Goal: Task Accomplishment & Management: Complete application form

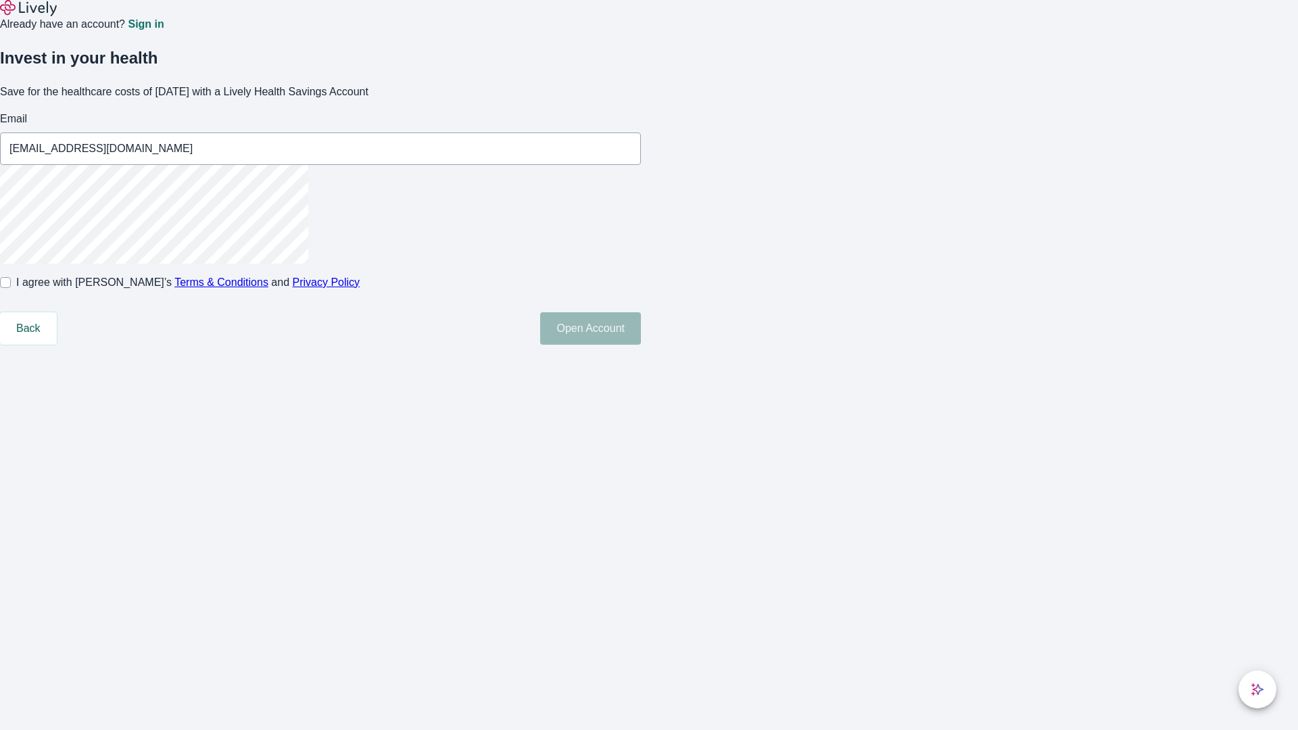
click at [11, 288] on input "I agree with Lively’s Terms & Conditions and Privacy Policy" at bounding box center [5, 282] width 11 height 11
checkbox input "true"
click at [641, 345] on button "Open Account" at bounding box center [590, 328] width 101 height 32
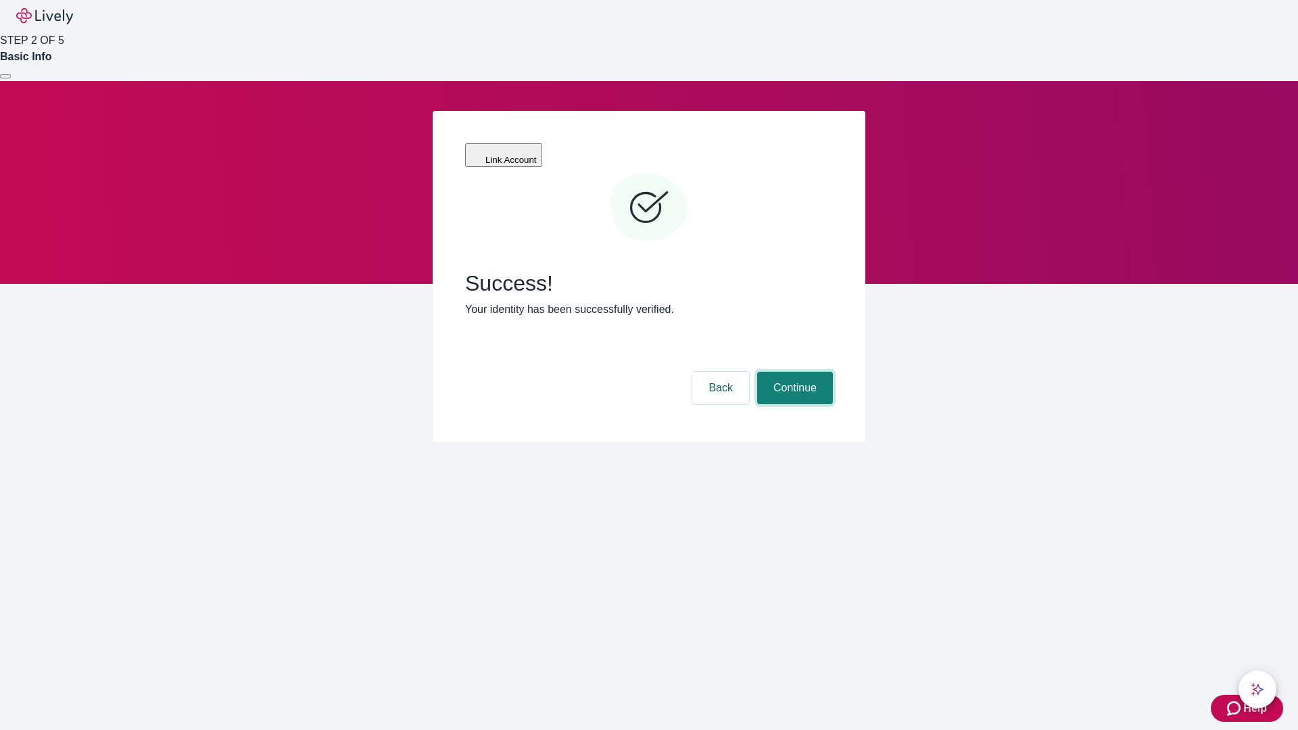
click at [793, 372] on button "Continue" at bounding box center [795, 388] width 76 height 32
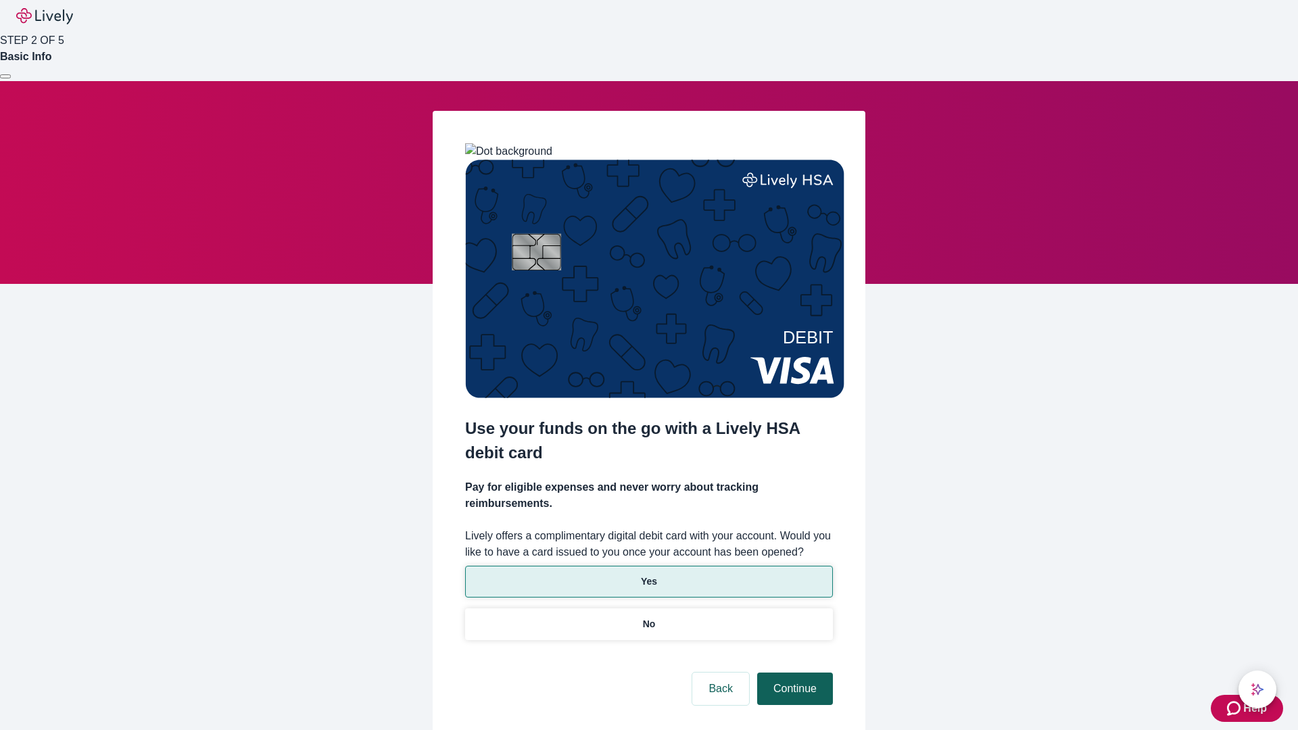
click at [648, 575] on p "Yes" at bounding box center [649, 582] width 16 height 14
click at [793, 673] on button "Continue" at bounding box center [795, 689] width 76 height 32
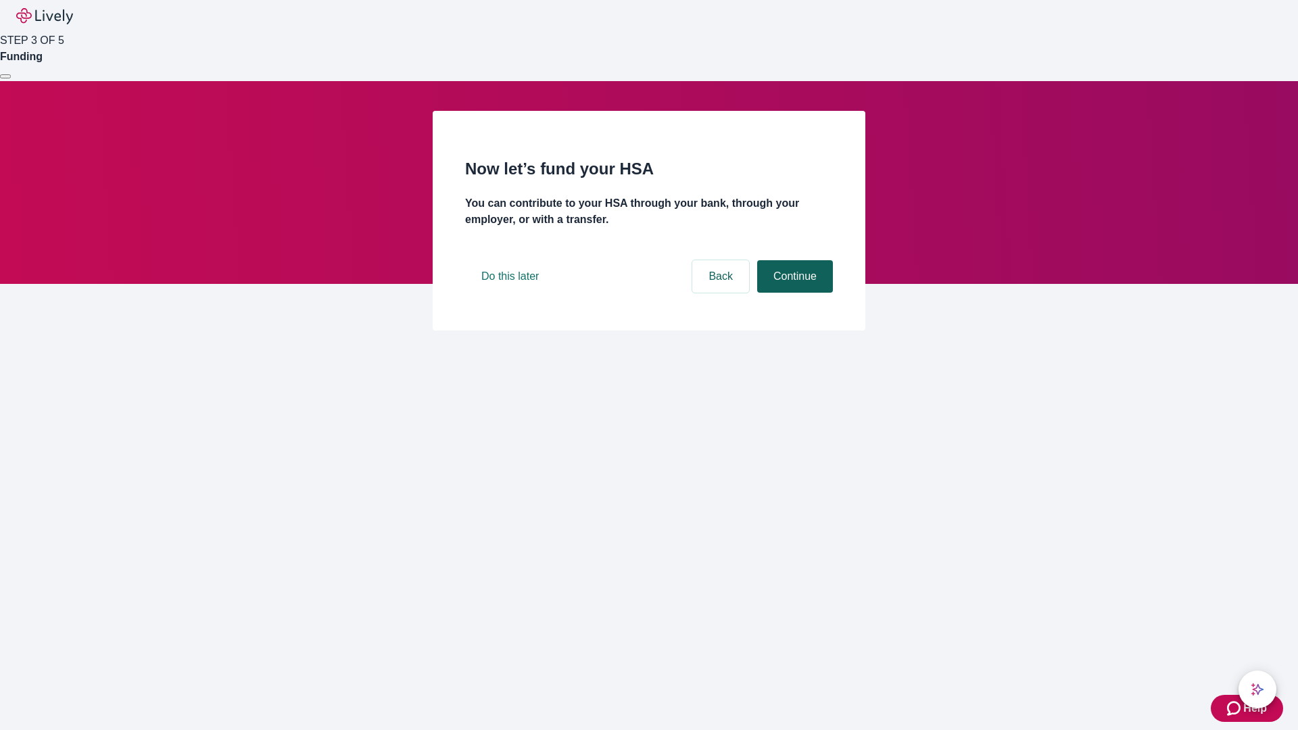
click at [793, 293] on button "Continue" at bounding box center [795, 276] width 76 height 32
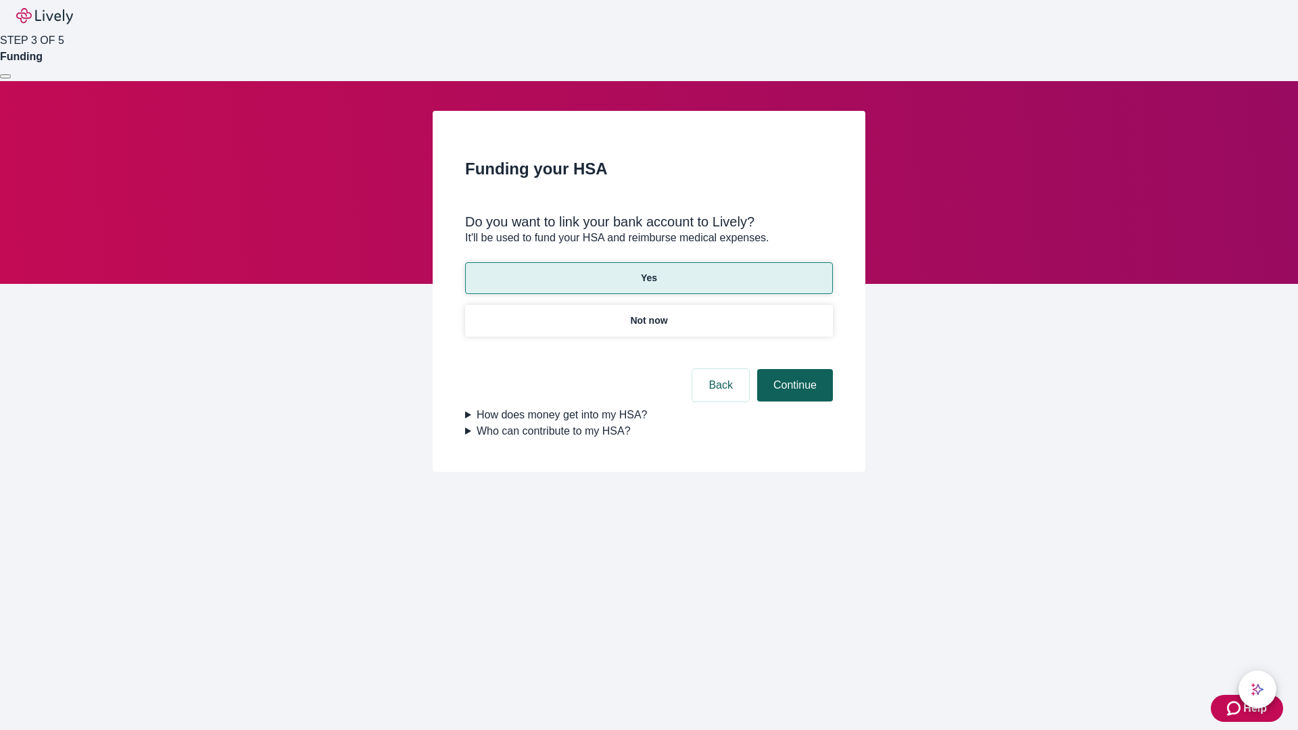
click at [793, 369] on button "Continue" at bounding box center [795, 385] width 76 height 32
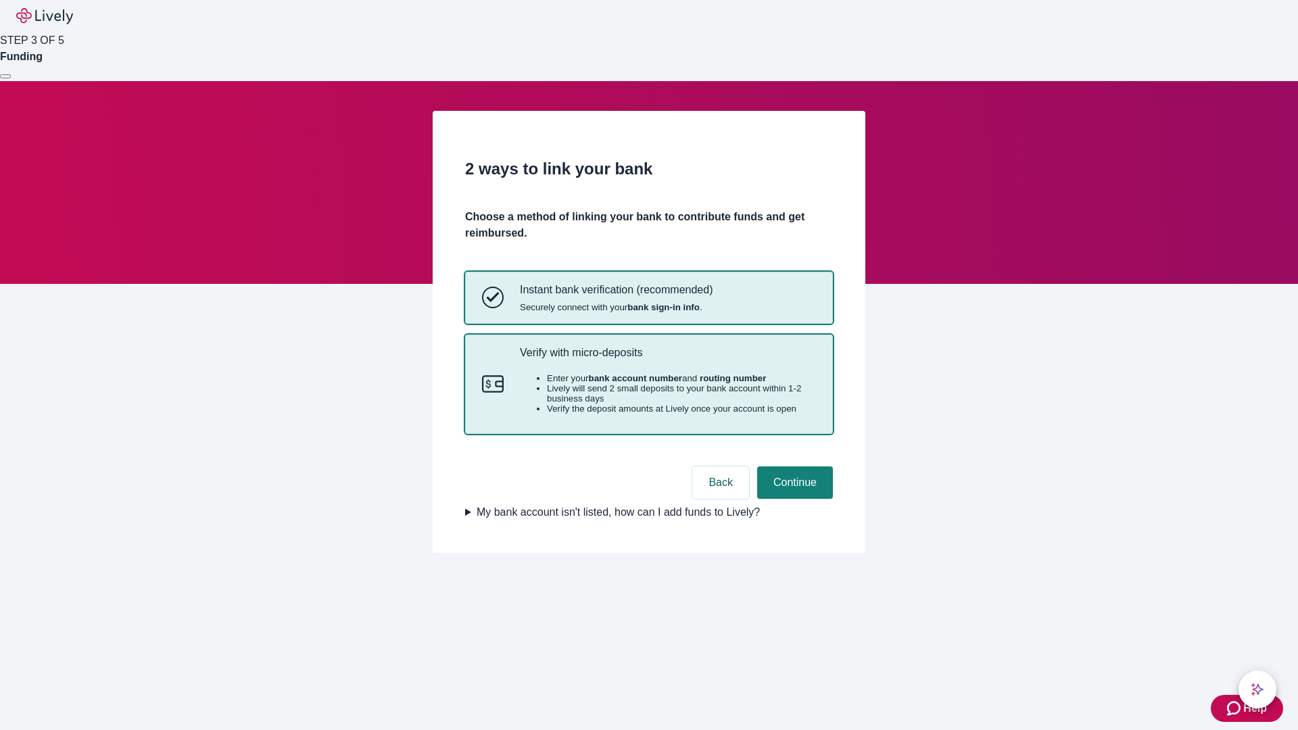
click at [667, 359] on p "Verify with micro-deposits" at bounding box center [668, 352] width 296 height 13
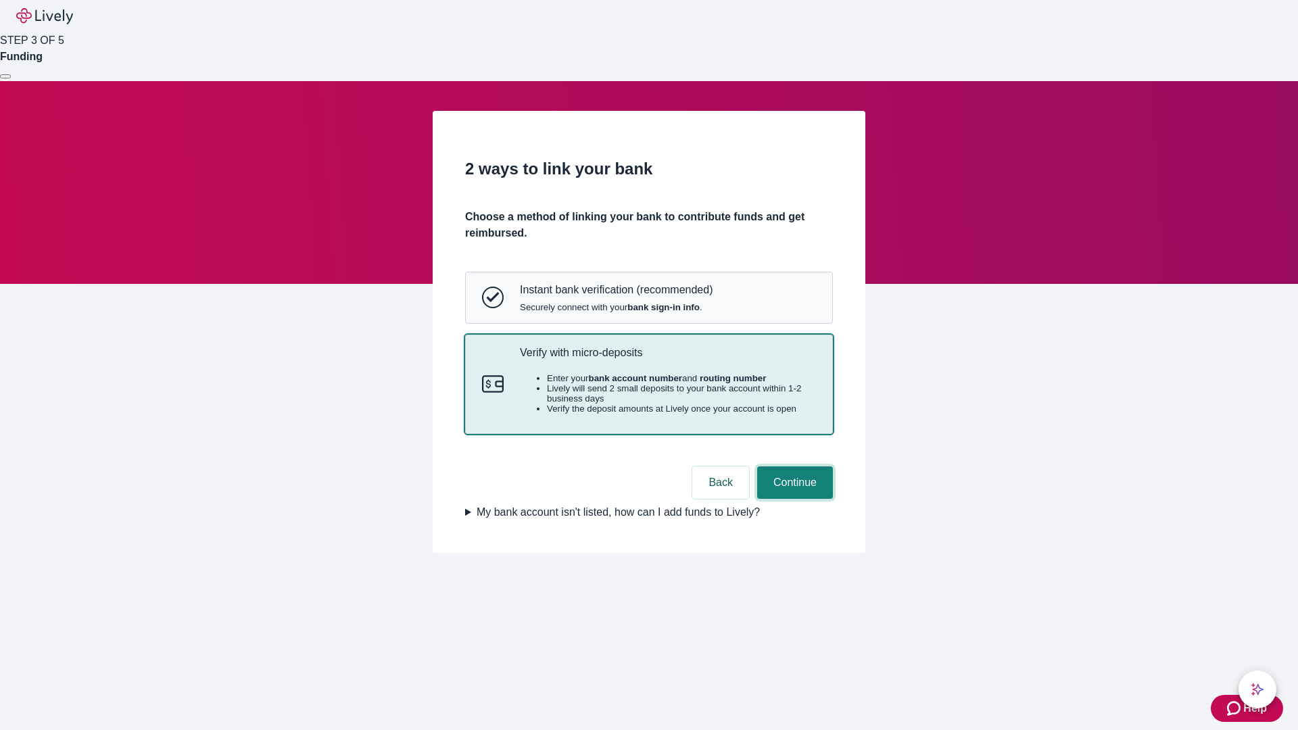
click at [793, 499] on button "Continue" at bounding box center [795, 483] width 76 height 32
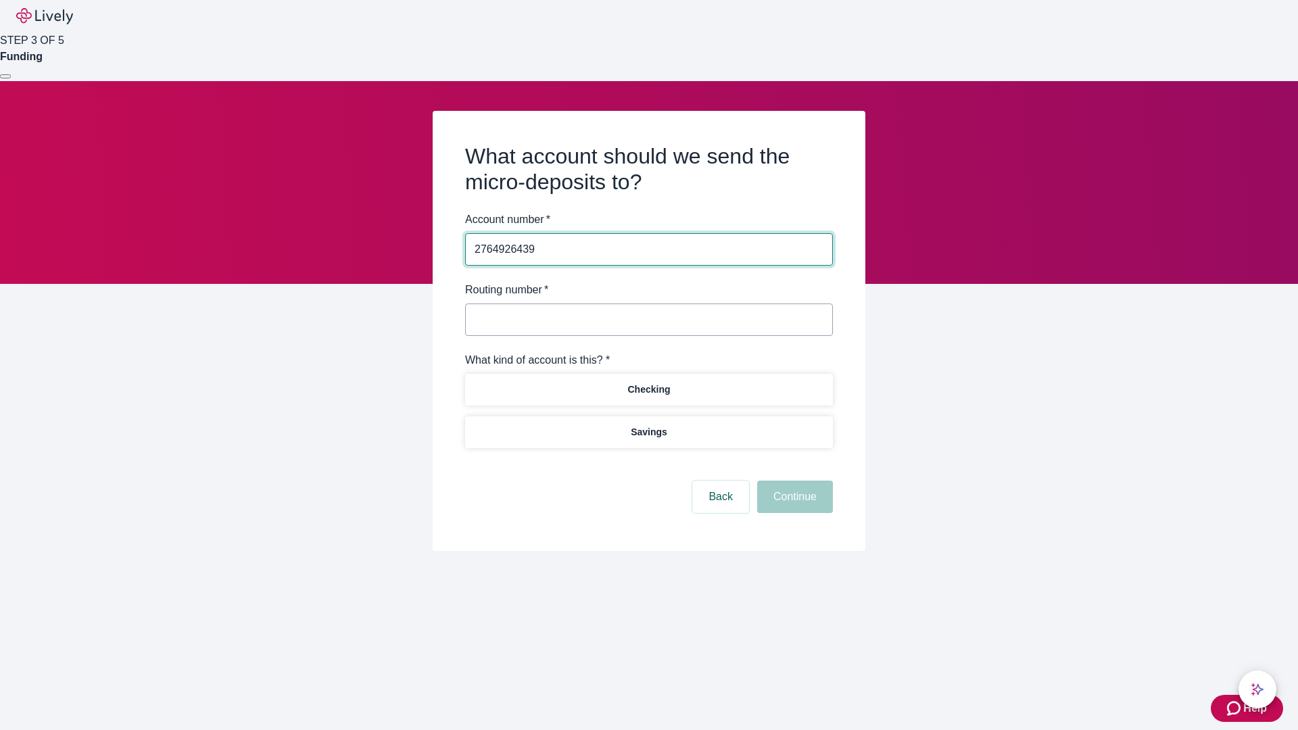
type input "2764926439"
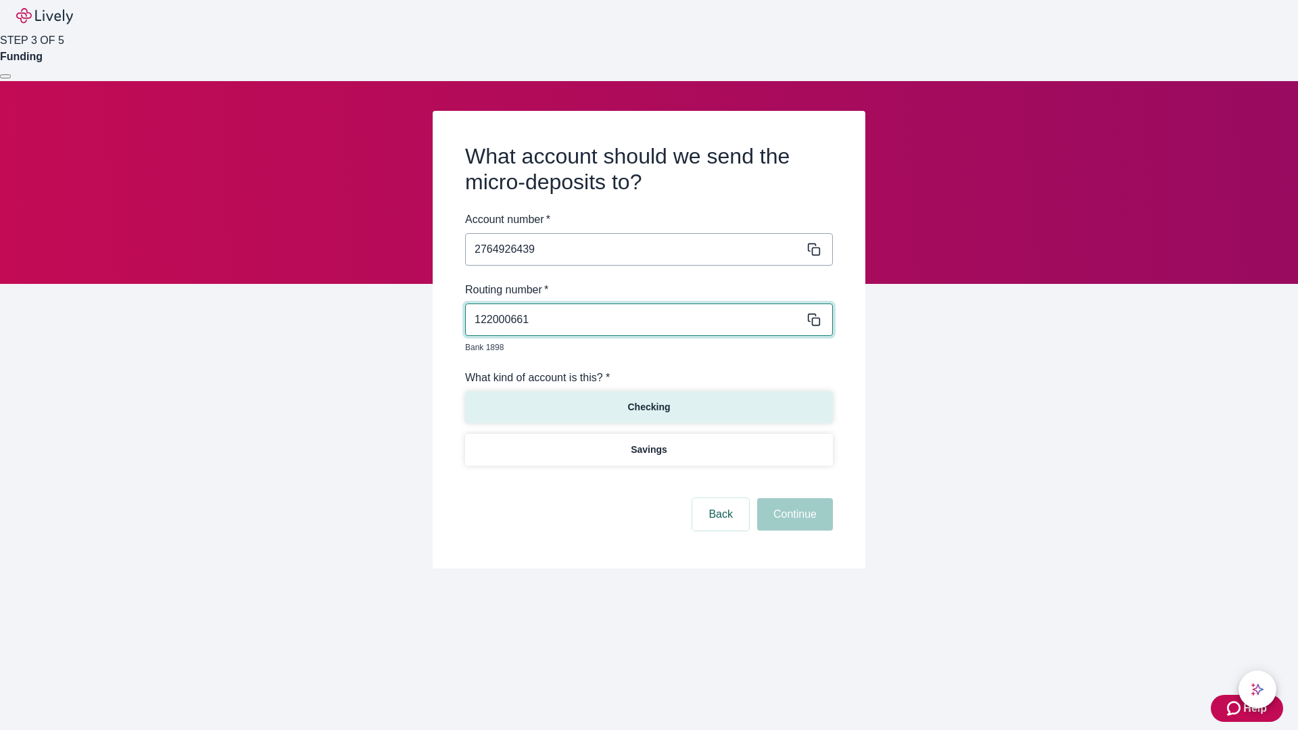
type input "122000661"
click at [648, 400] on p "Checking" at bounding box center [649, 407] width 43 height 14
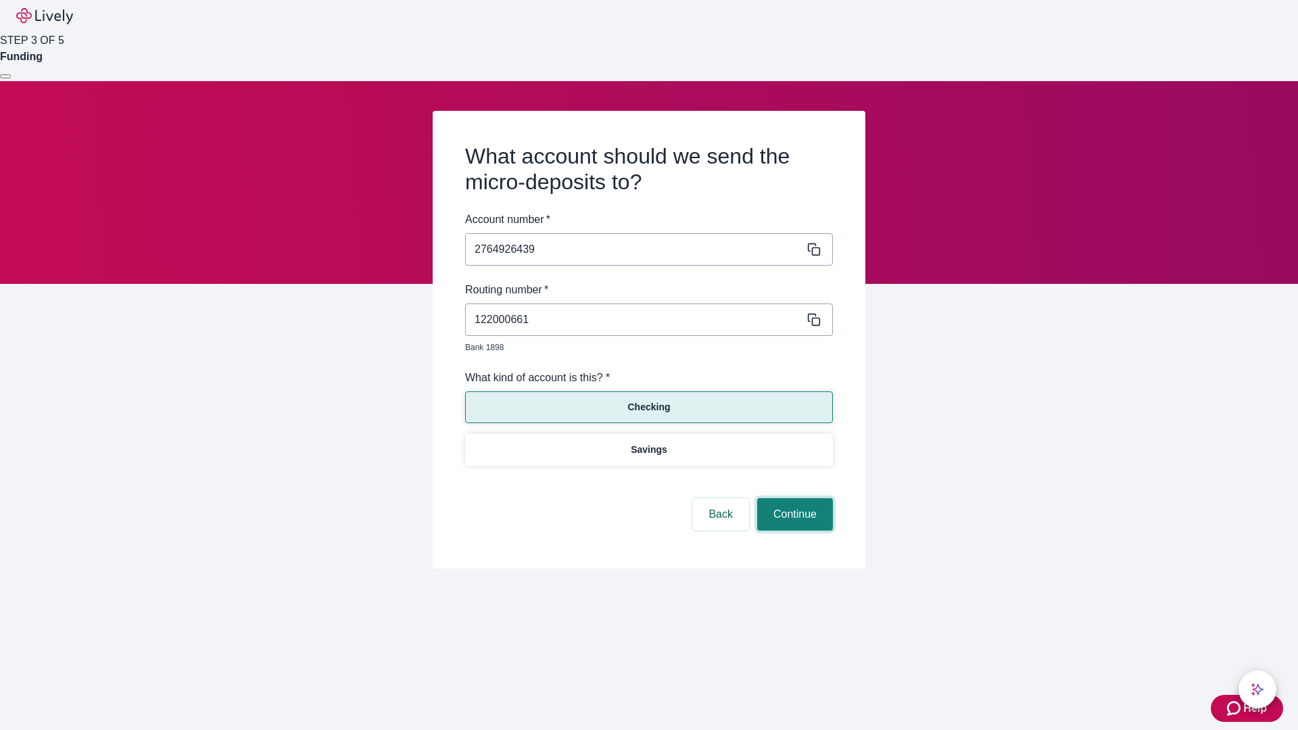
click at [793, 499] on button "Continue" at bounding box center [795, 514] width 76 height 32
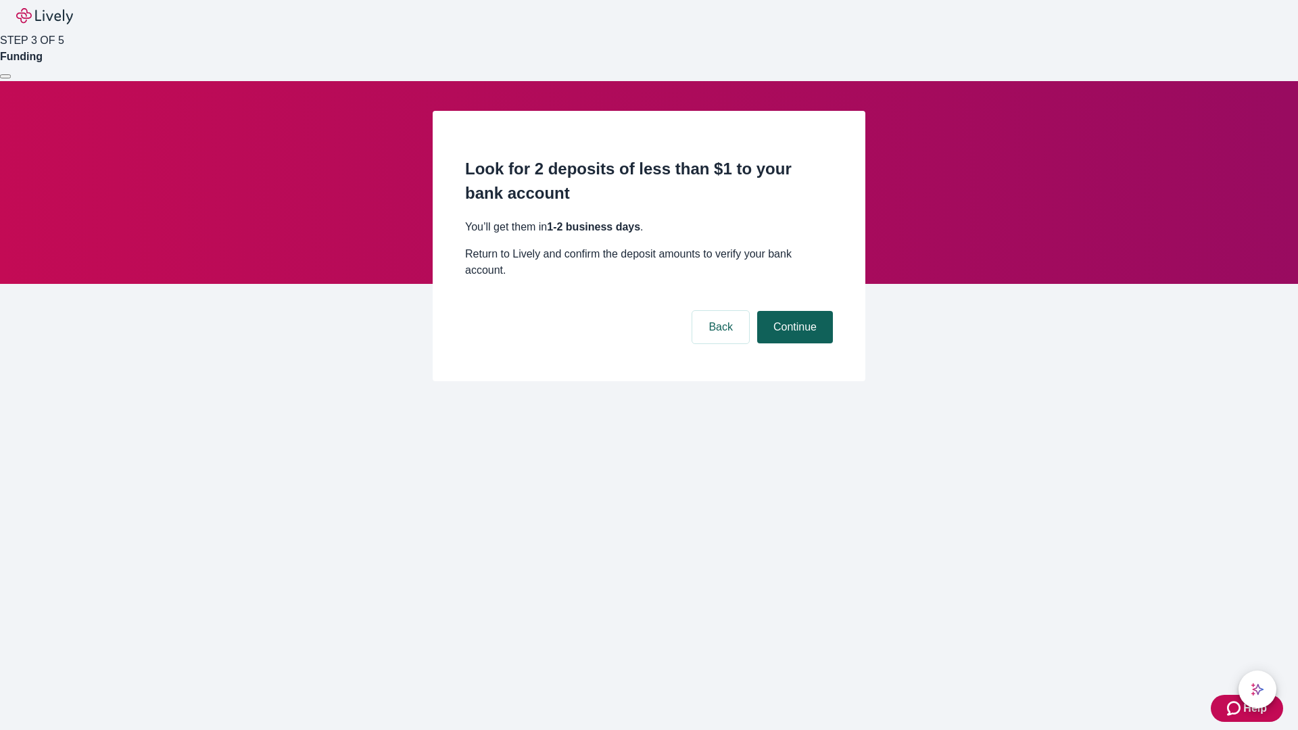
click at [793, 311] on button "Continue" at bounding box center [795, 327] width 76 height 32
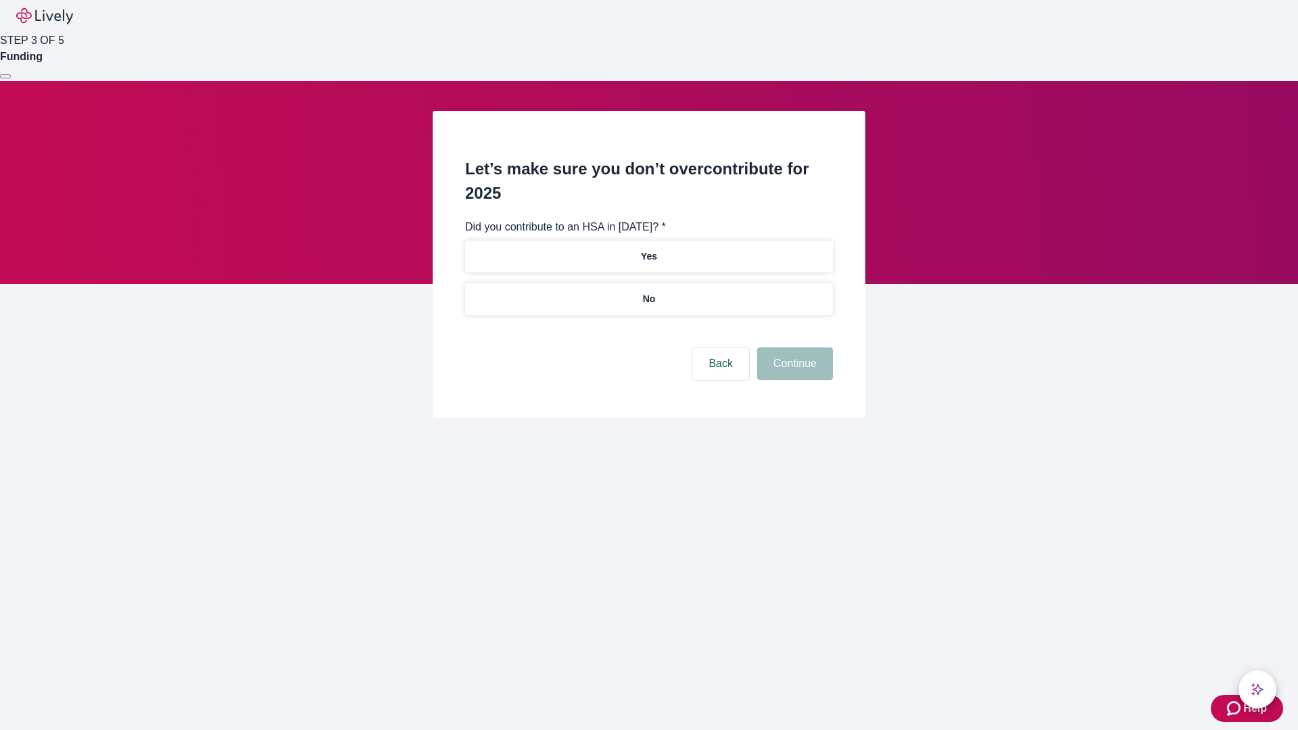
click at [648, 292] on p "No" at bounding box center [649, 299] width 13 height 14
click at [793, 348] on button "Continue" at bounding box center [795, 364] width 76 height 32
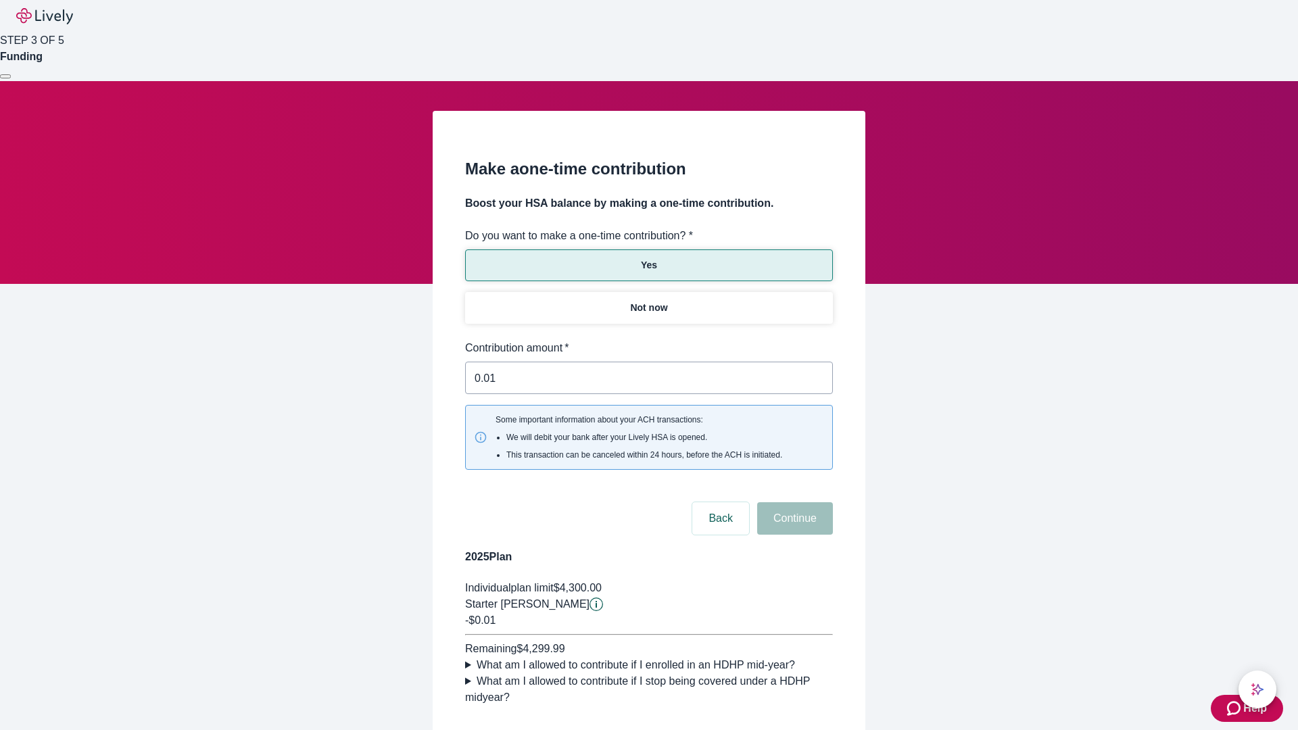
type input "0.01"
click at [793, 502] on button "Continue" at bounding box center [795, 518] width 76 height 32
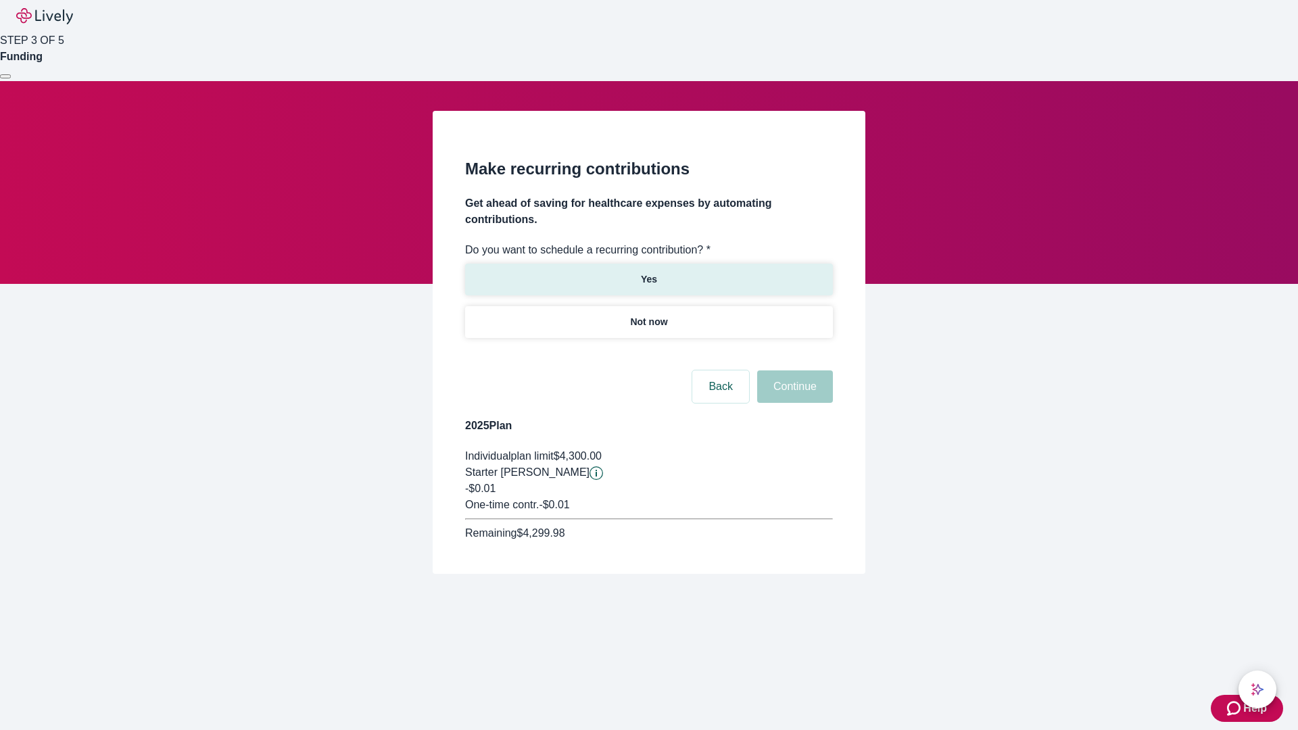
click at [648, 273] on p "Yes" at bounding box center [649, 280] width 16 height 14
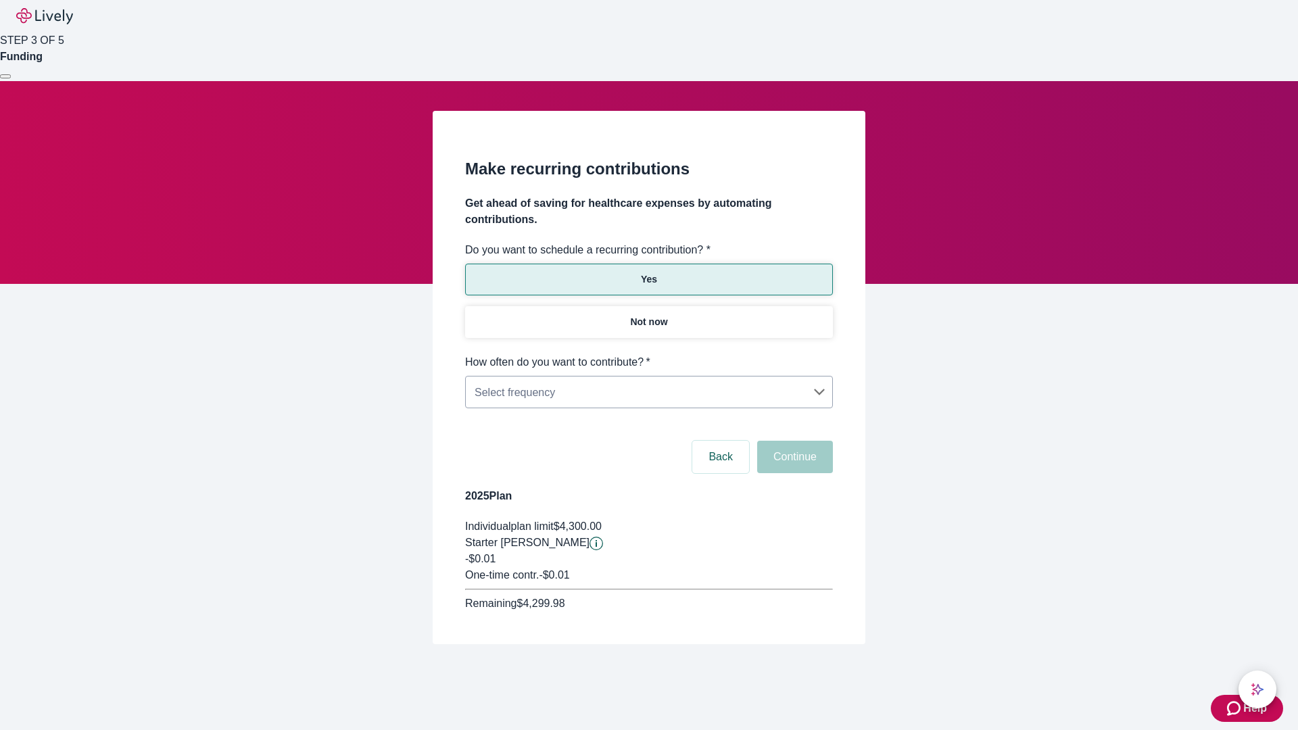
click at [648, 354] on body "Help STEP 3 OF 5 Funding Make recurring contributions Get ahead of saving for h…" at bounding box center [649, 354] width 1298 height 709
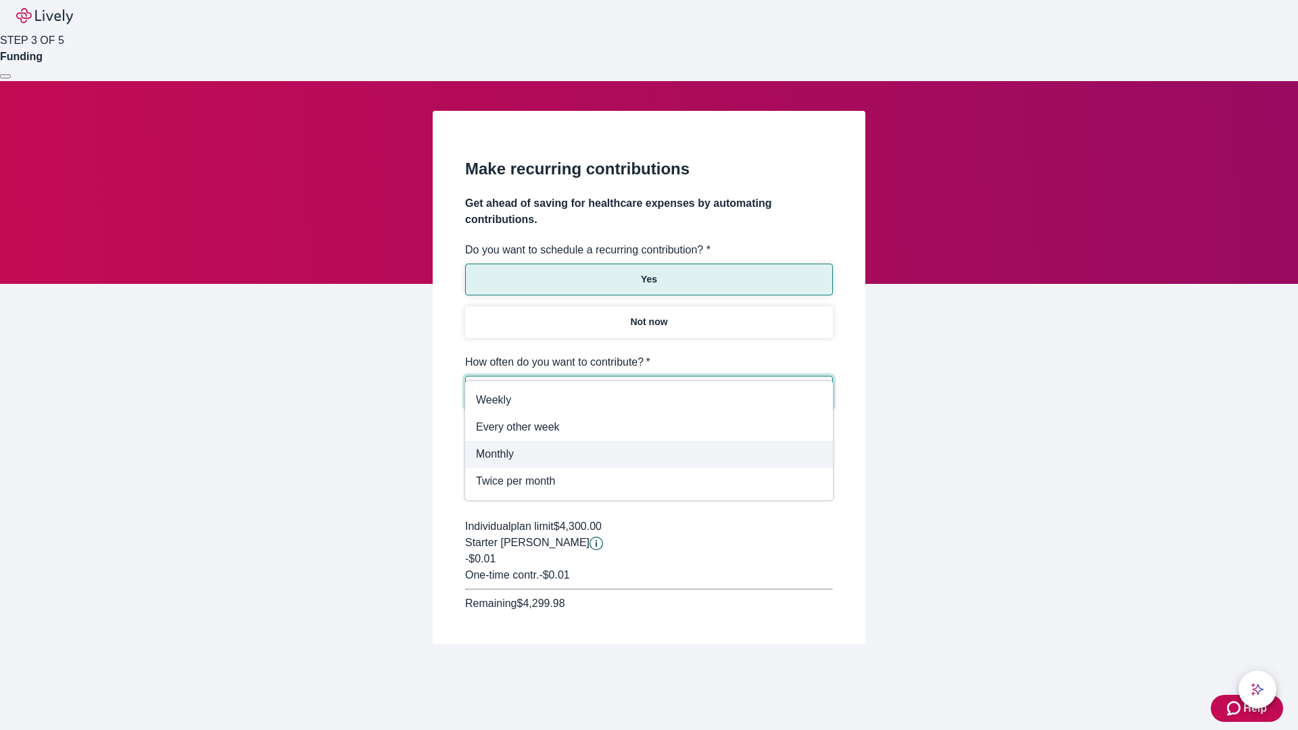
click at [649, 454] on span "Monthly" at bounding box center [649, 454] width 346 height 16
type input "Monthly"
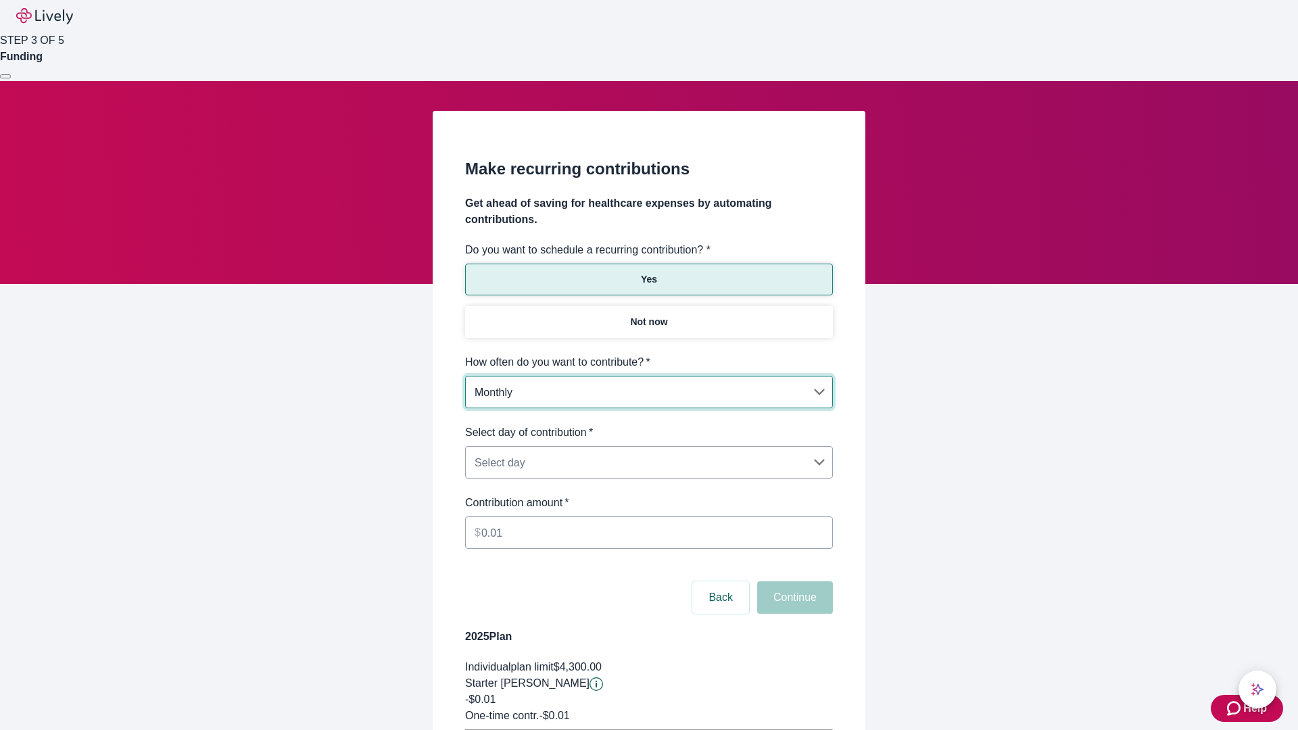
click at [648, 425] on body "Help STEP 3 OF 5 Funding Make recurring contributions Get ahead of saving for h…" at bounding box center [649, 425] width 1298 height 850
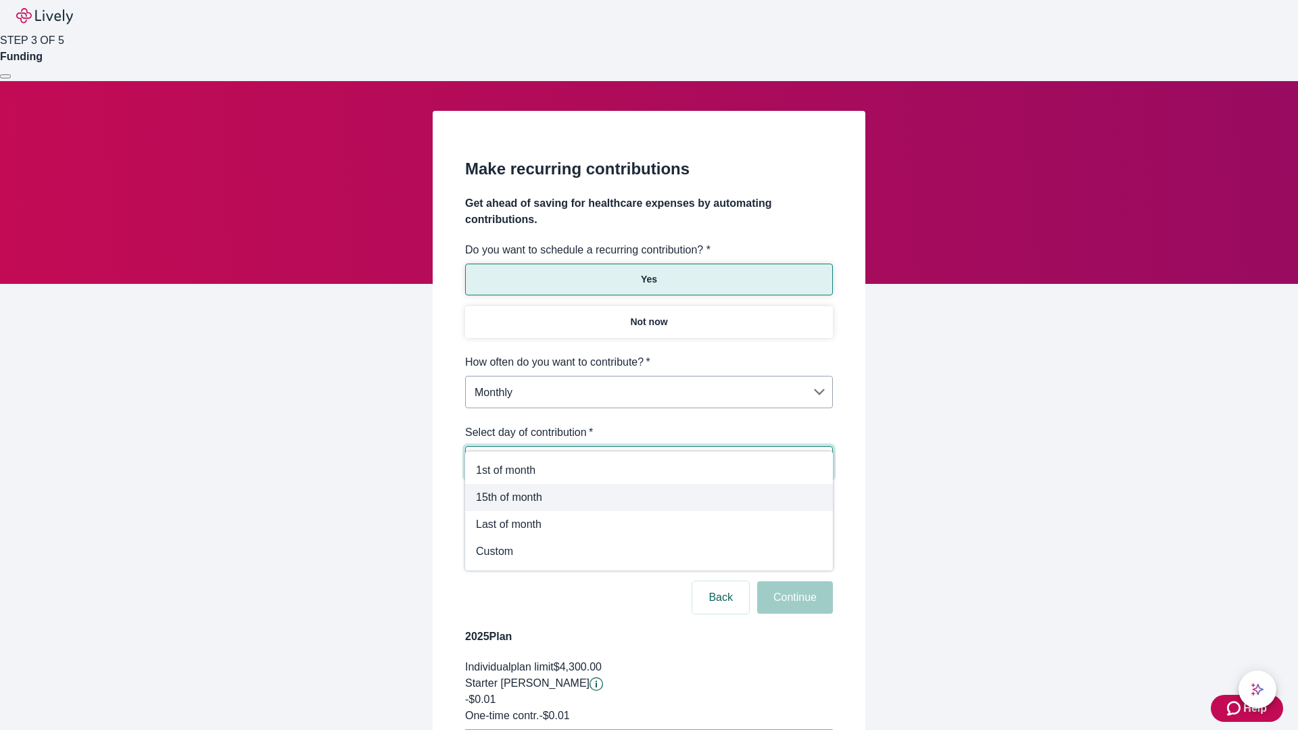
click at [649, 498] on span "15th of month" at bounding box center [649, 498] width 346 height 16
type input "Monthly15th"
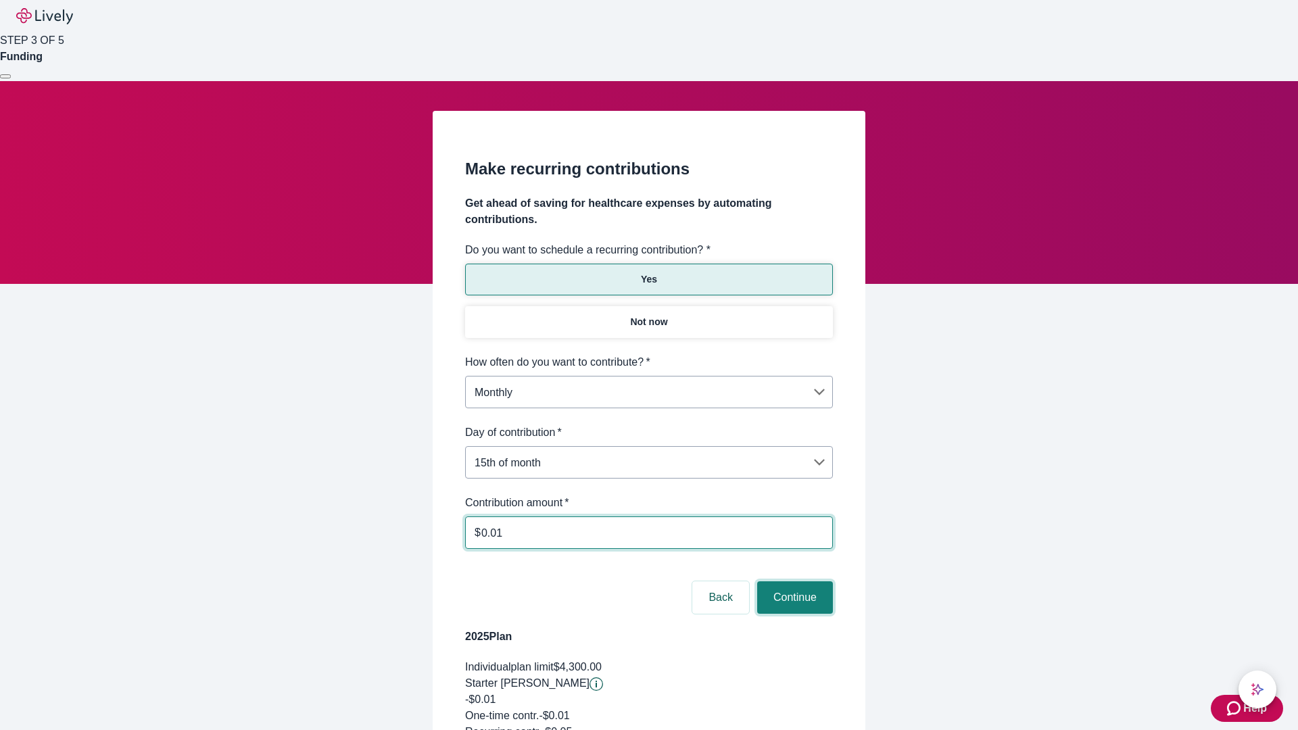
click at [793, 582] on button "Continue" at bounding box center [795, 598] width 76 height 32
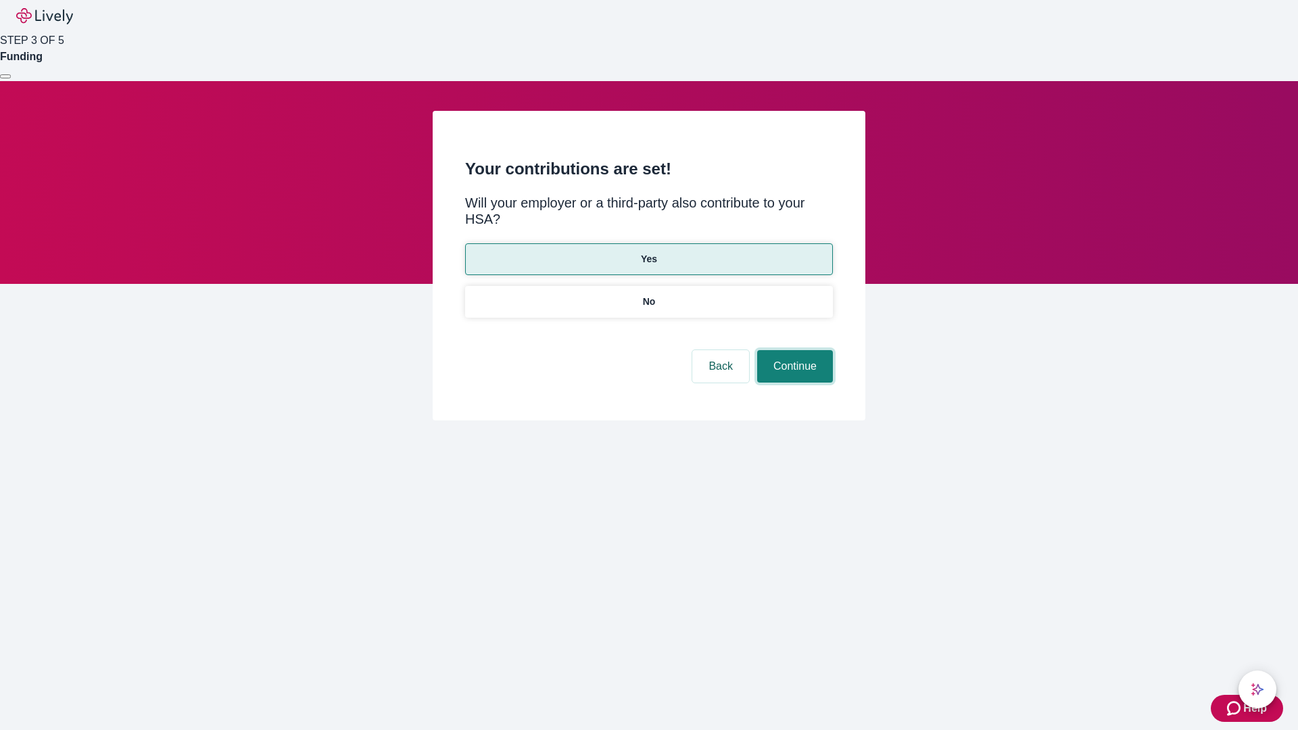
click at [793, 350] on button "Continue" at bounding box center [795, 366] width 76 height 32
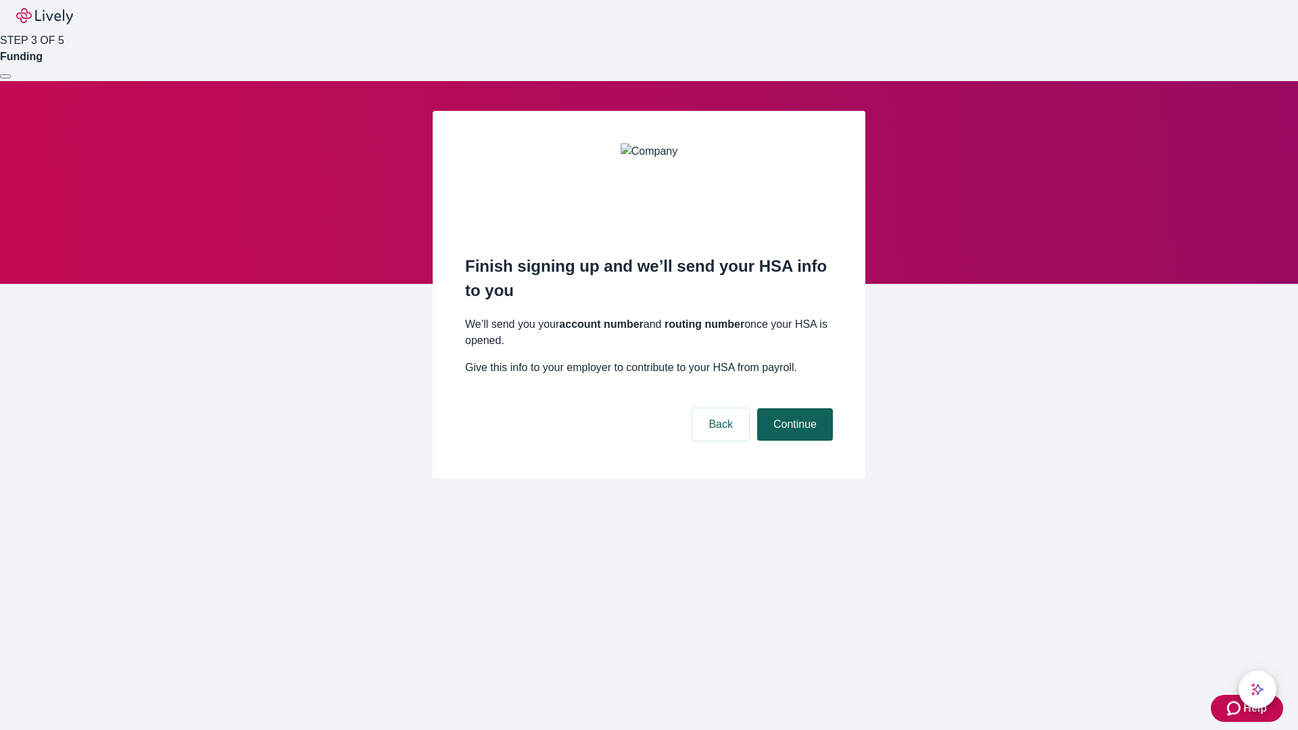
click at [793, 408] on button "Continue" at bounding box center [795, 424] width 76 height 32
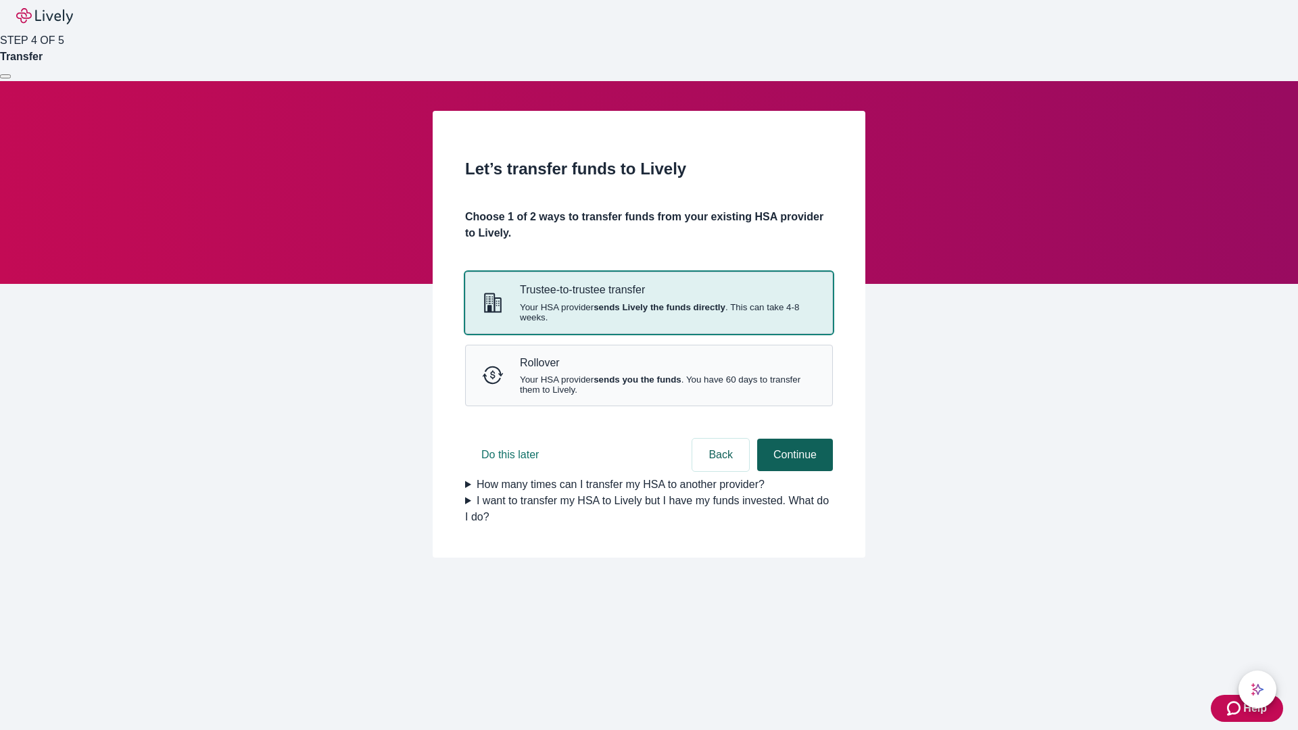
click at [648, 312] on strong "sends Lively the funds directly" at bounding box center [660, 307] width 132 height 10
click at [793, 471] on button "Continue" at bounding box center [795, 455] width 76 height 32
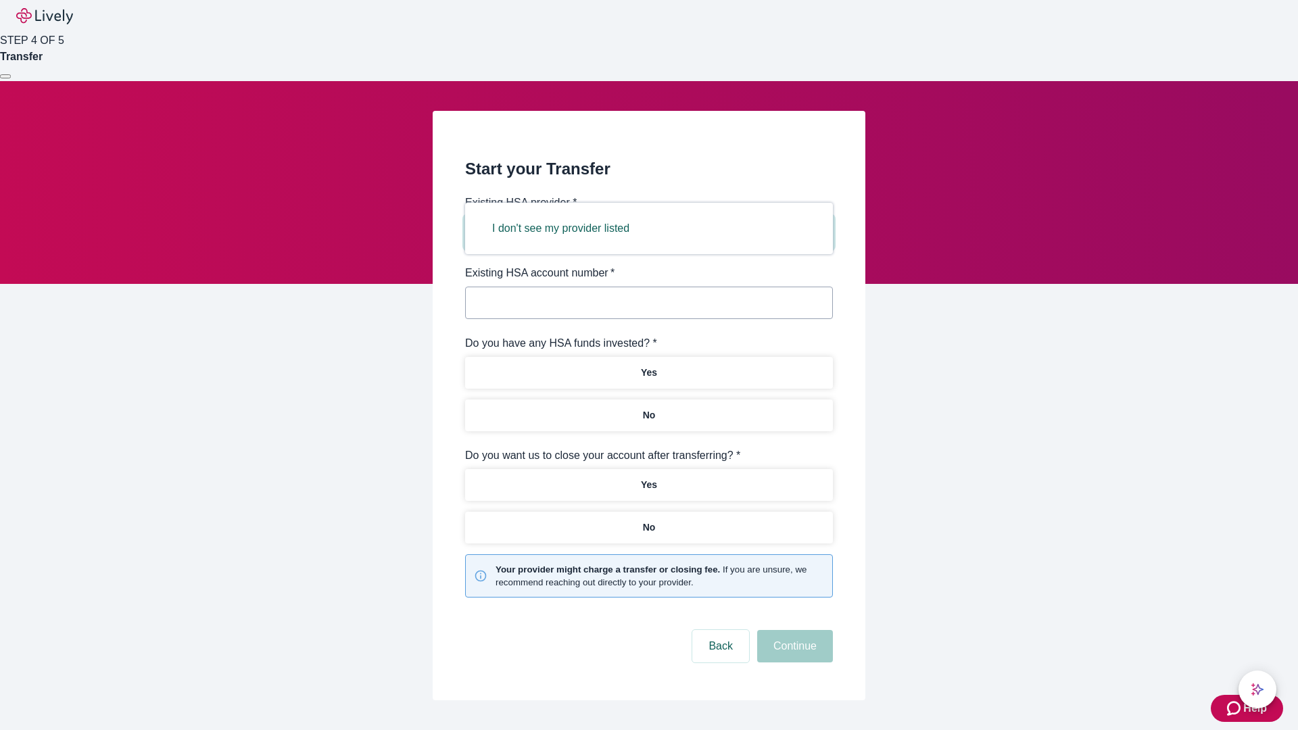
click at [565, 229] on button "I don't see my provider listed" at bounding box center [561, 228] width 170 height 32
type input "Other"
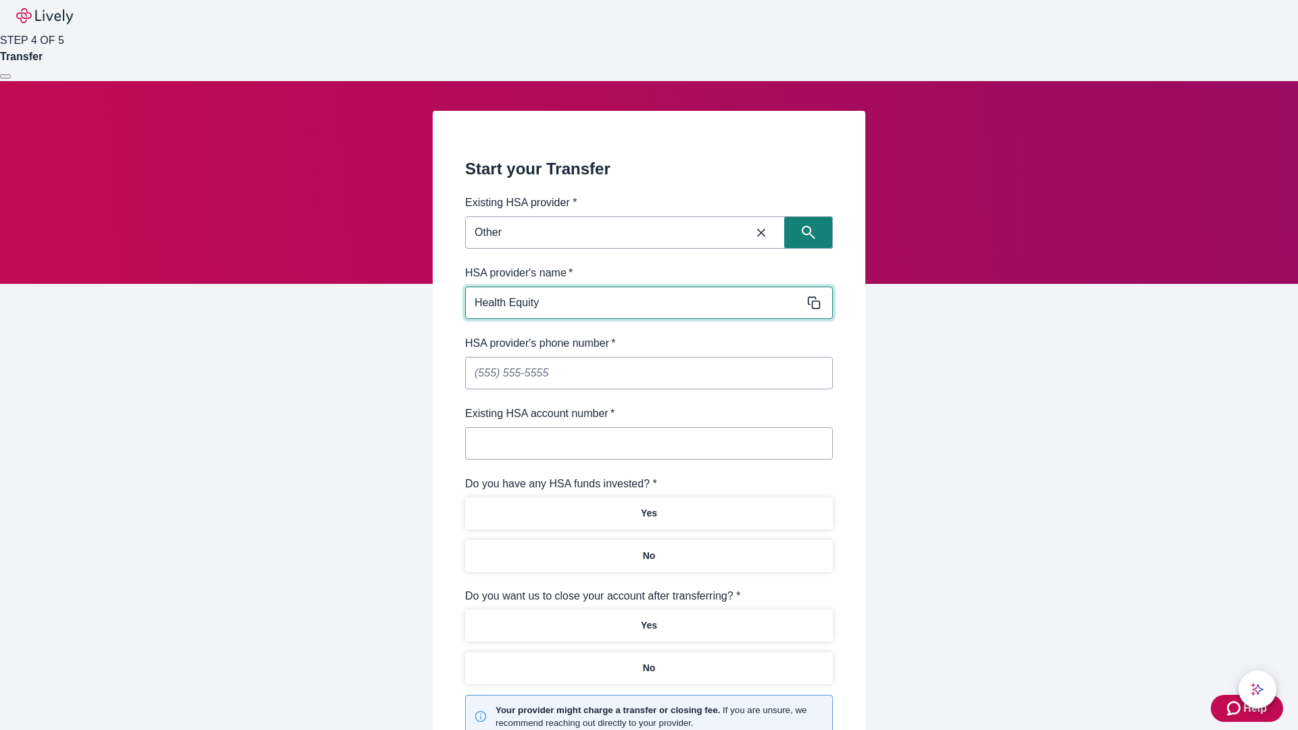
type input "Health Equity"
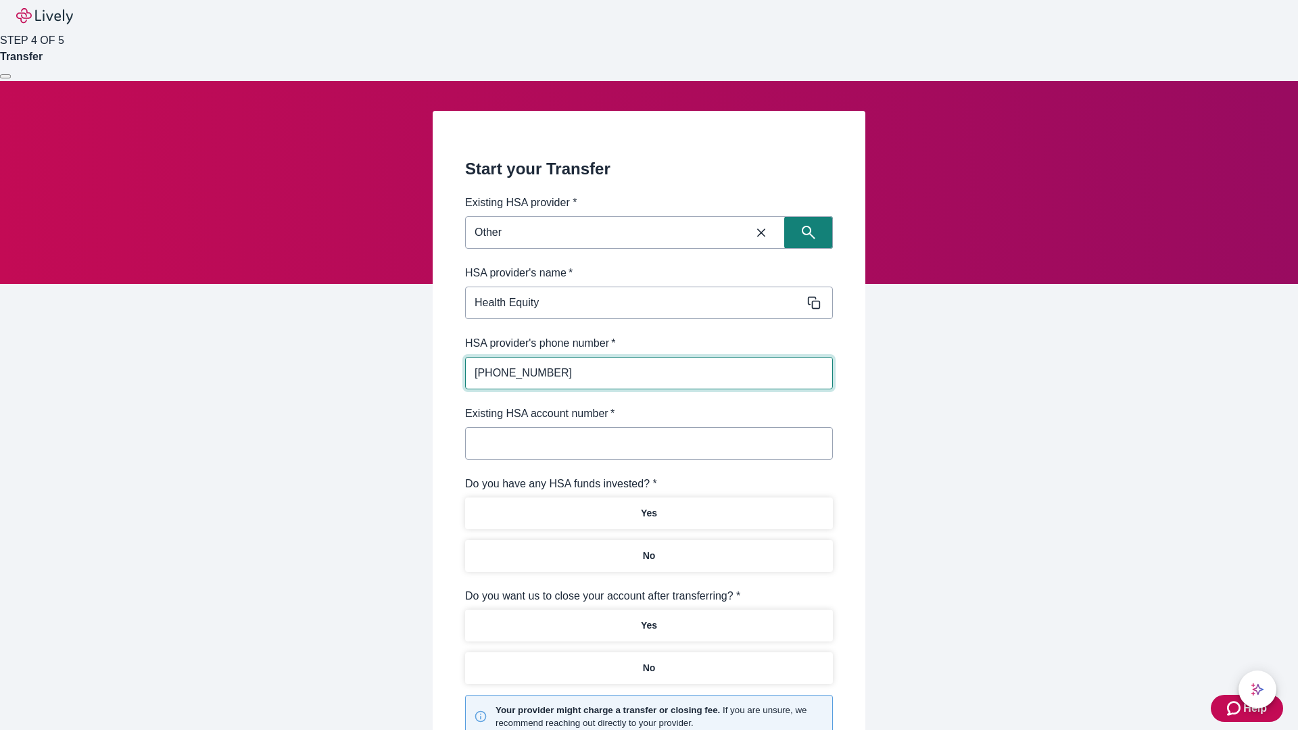
type input "[PHONE_NUMBER]"
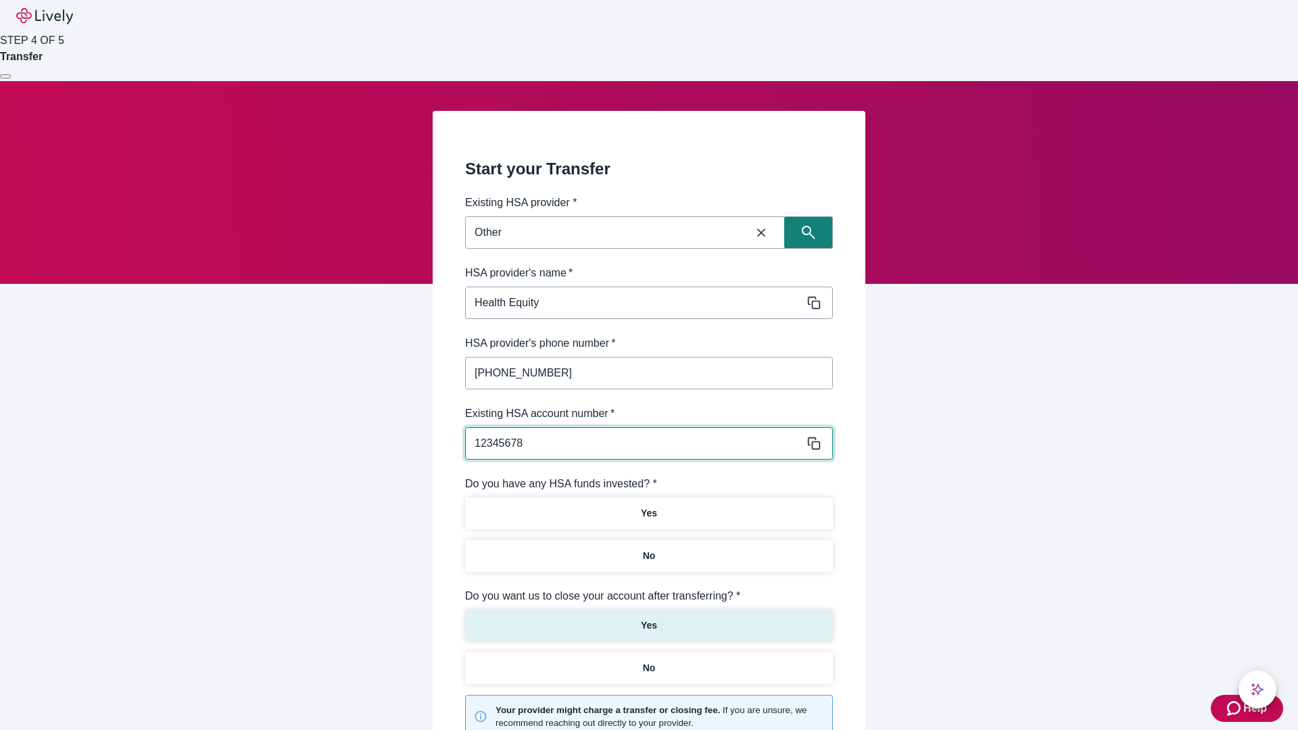
type input "12345678"
click at [648, 549] on p "No" at bounding box center [649, 556] width 13 height 14
click at [648, 619] on p "Yes" at bounding box center [649, 626] width 16 height 14
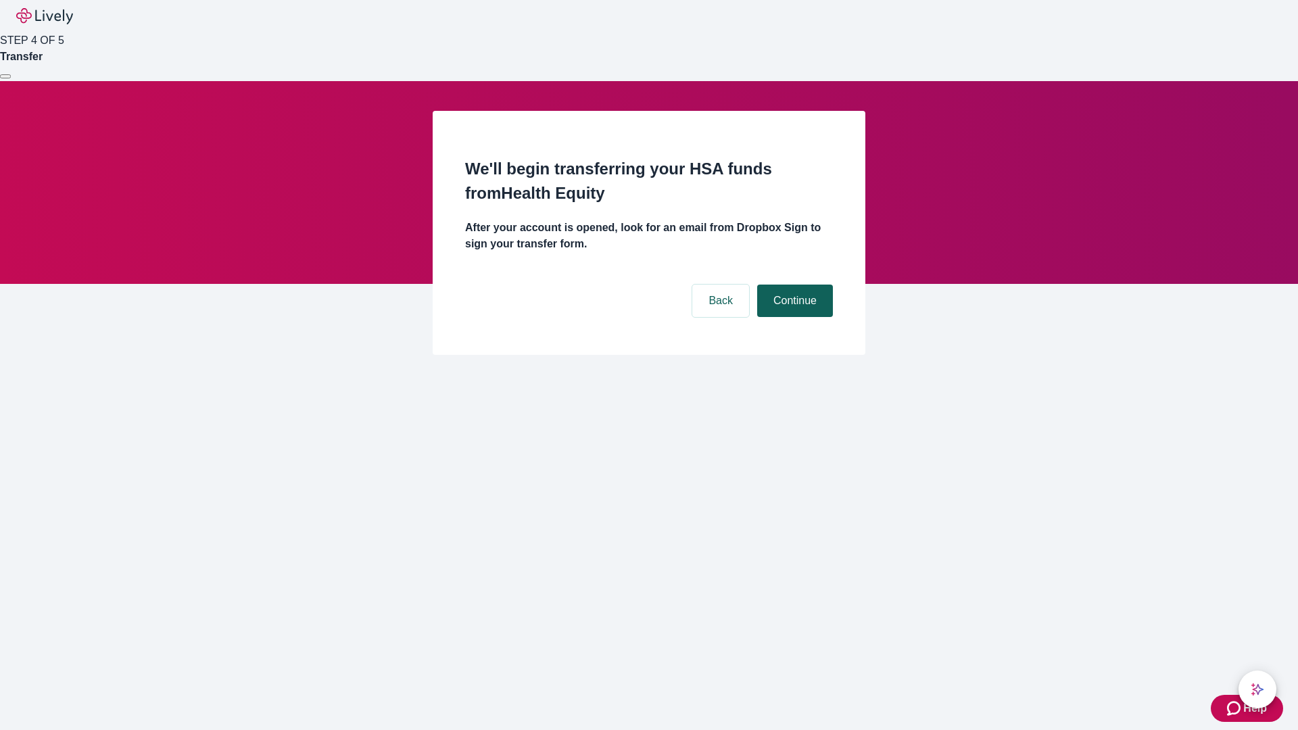
click at [793, 285] on button "Continue" at bounding box center [795, 301] width 76 height 32
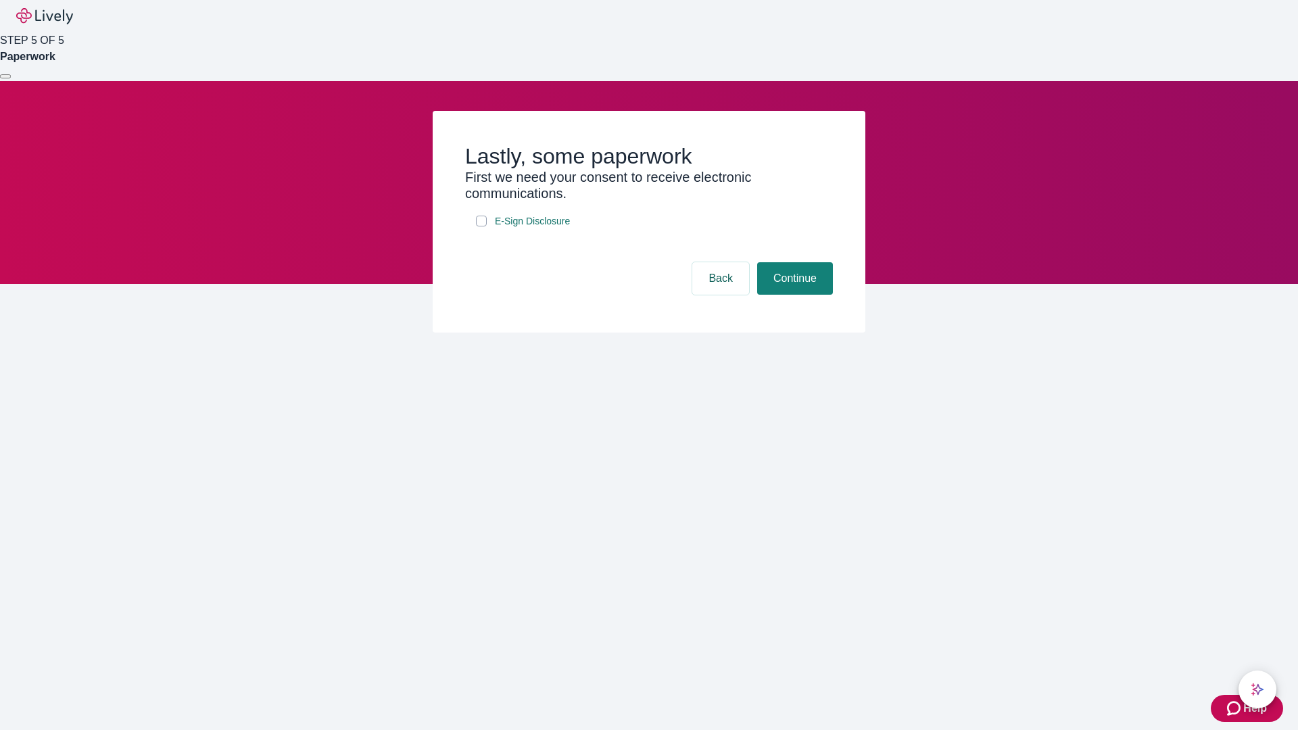
click at [481, 227] on input "E-Sign Disclosure" at bounding box center [481, 221] width 11 height 11
checkbox input "true"
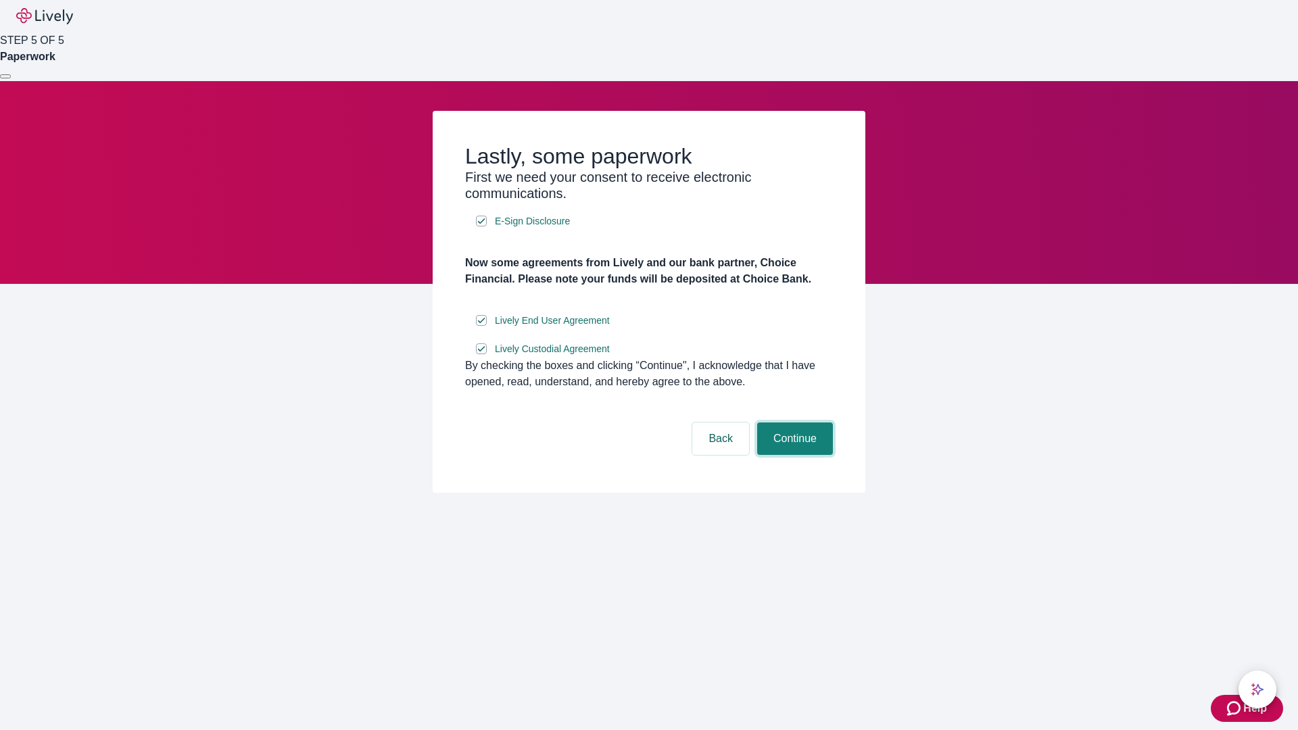
click at [793, 455] on button "Continue" at bounding box center [795, 439] width 76 height 32
